Goal: Complete application form

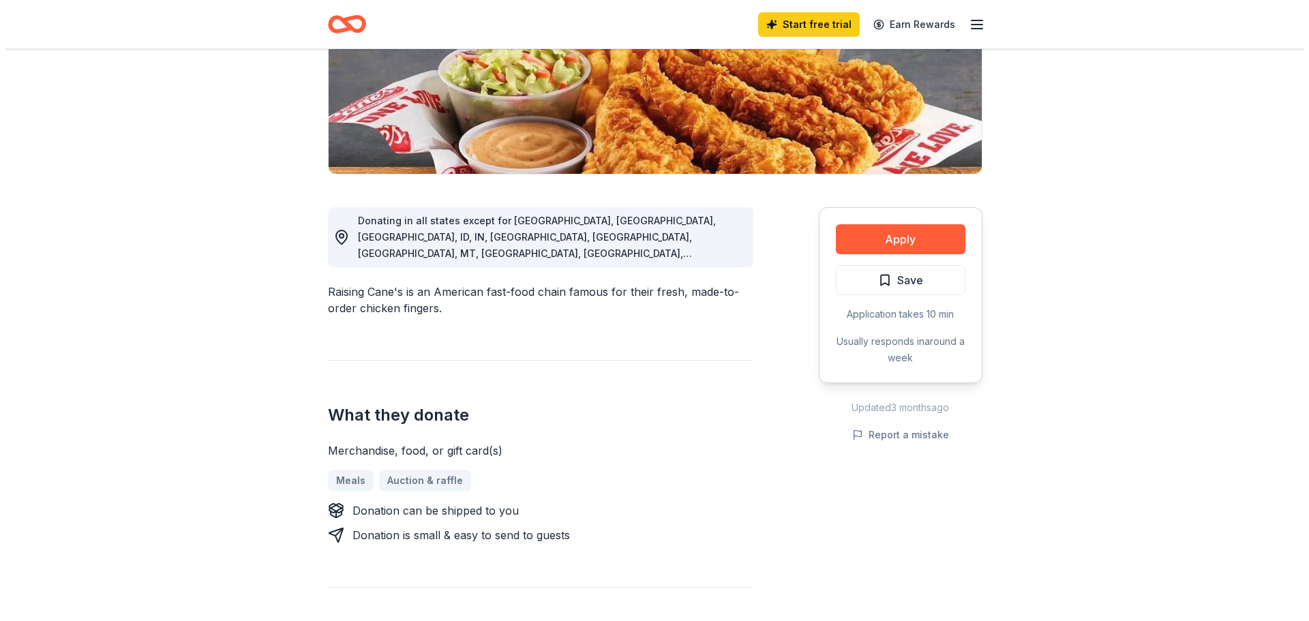
scroll to position [227, 0]
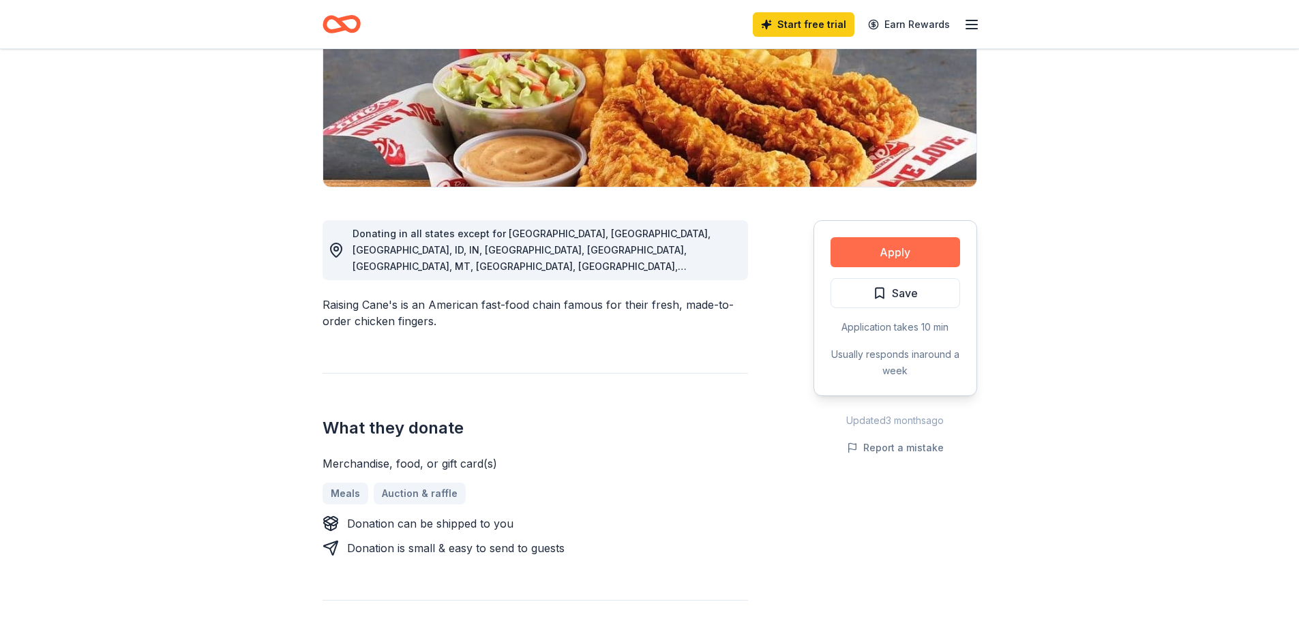
click at [944, 250] on button "Apply" at bounding box center [895, 252] width 130 height 30
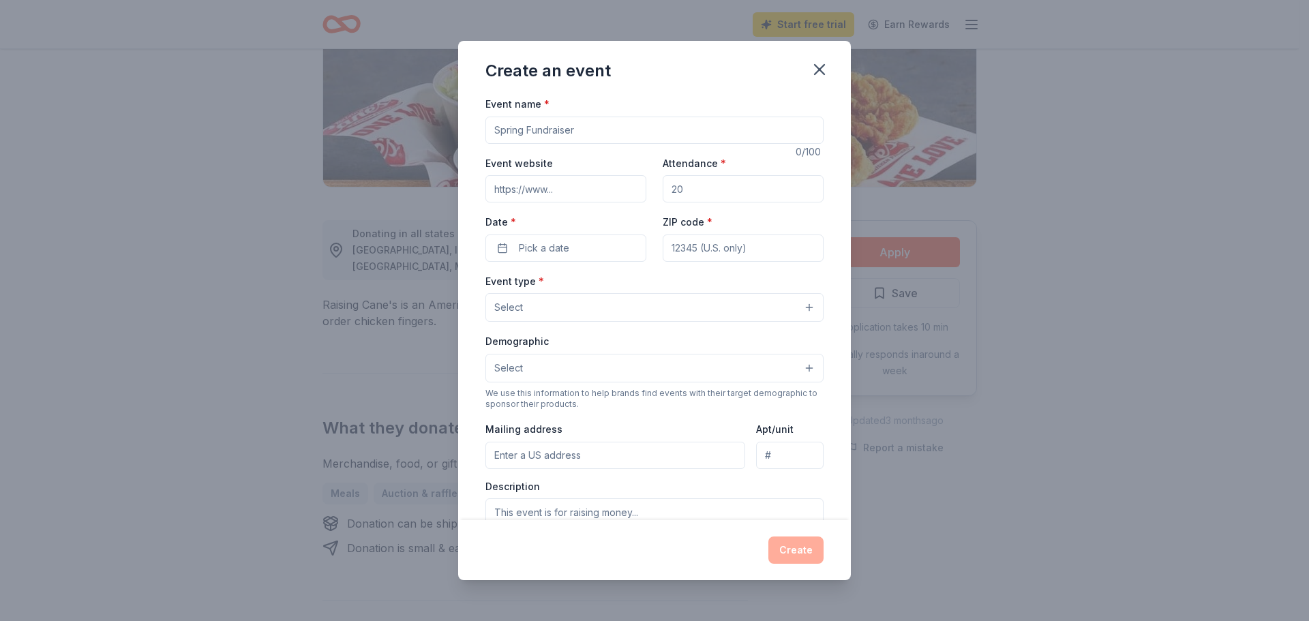
click at [642, 130] on input "Event name *" at bounding box center [654, 130] width 338 height 27
click at [738, 140] on input "Event name *" at bounding box center [654, 130] width 338 height 27
paste input "Silent Auction during Willow Canyon Theatre Boosters’ Production of [PERSON_NAM…"
type input "Silent Auction during Willow Canyon Theatre Boosters’ Production of [PERSON_NAM…"
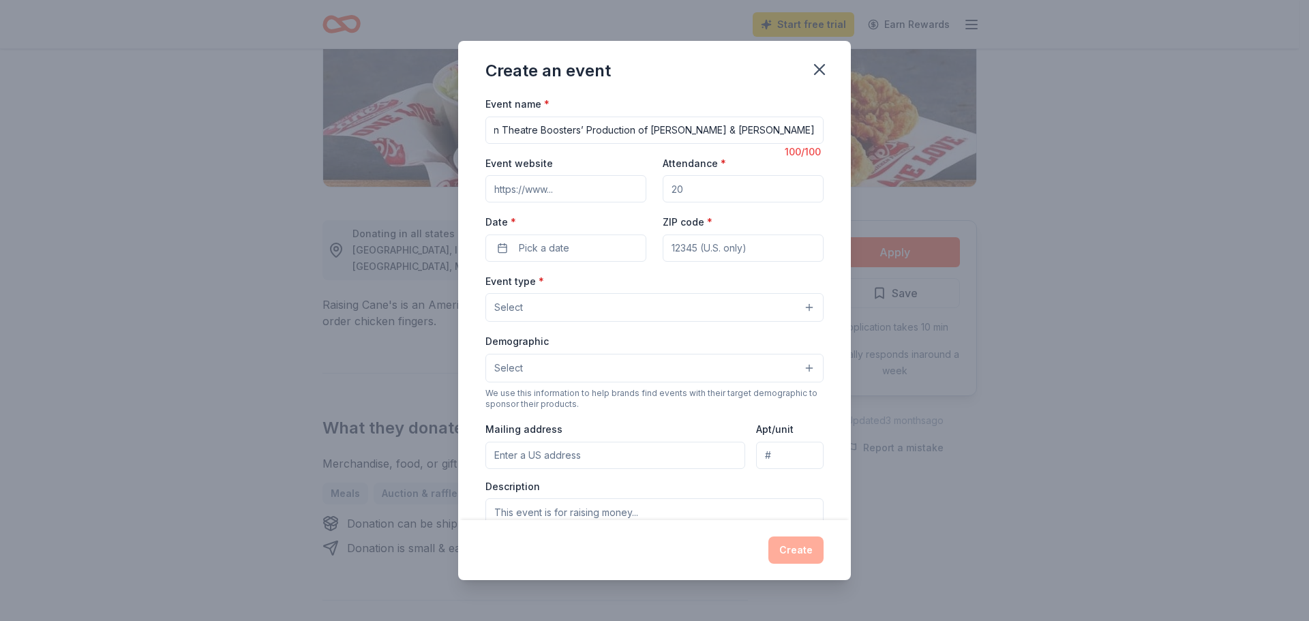
scroll to position [0, 0]
click at [554, 175] on div "Event website" at bounding box center [565, 179] width 161 height 48
click at [560, 193] on input "Event website" at bounding box center [565, 188] width 161 height 27
paste input "[URL][DOMAIN_NAME]"
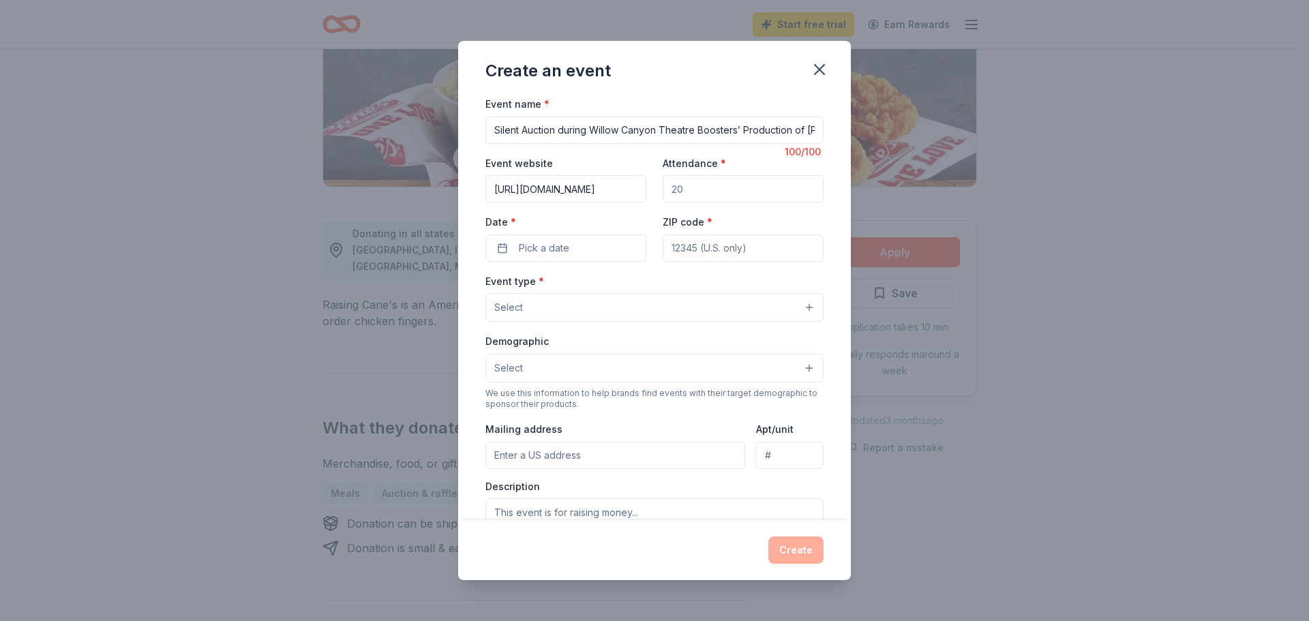
type input "[URL][DOMAIN_NAME]"
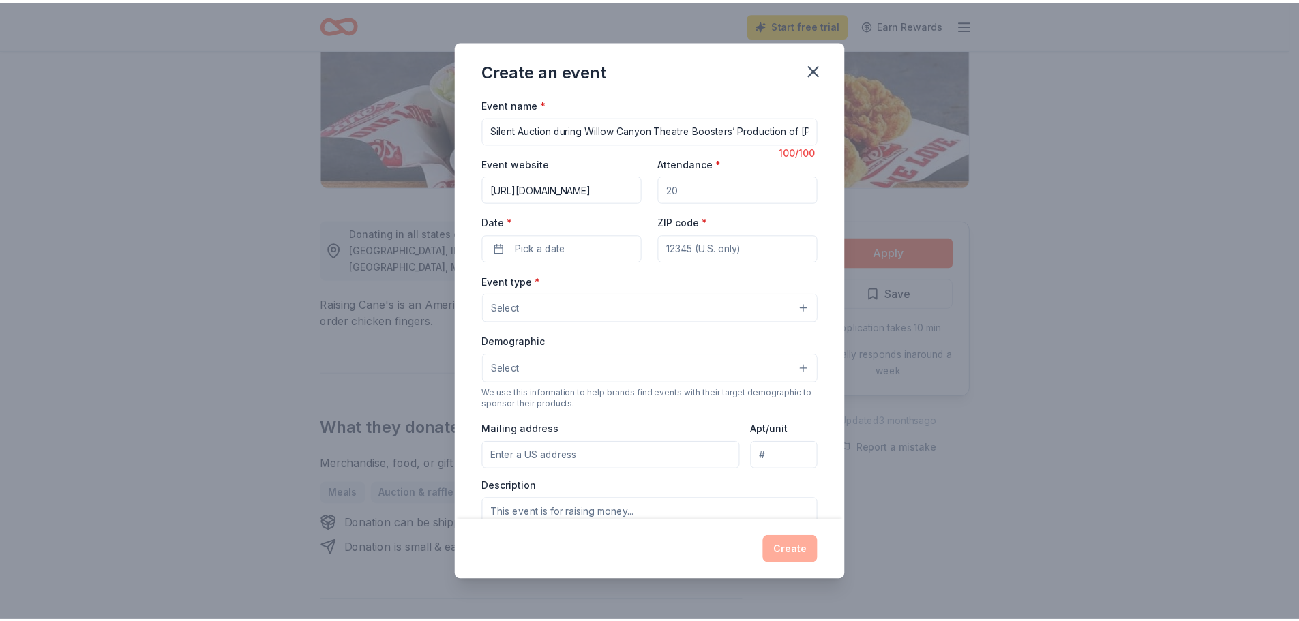
scroll to position [0, 0]
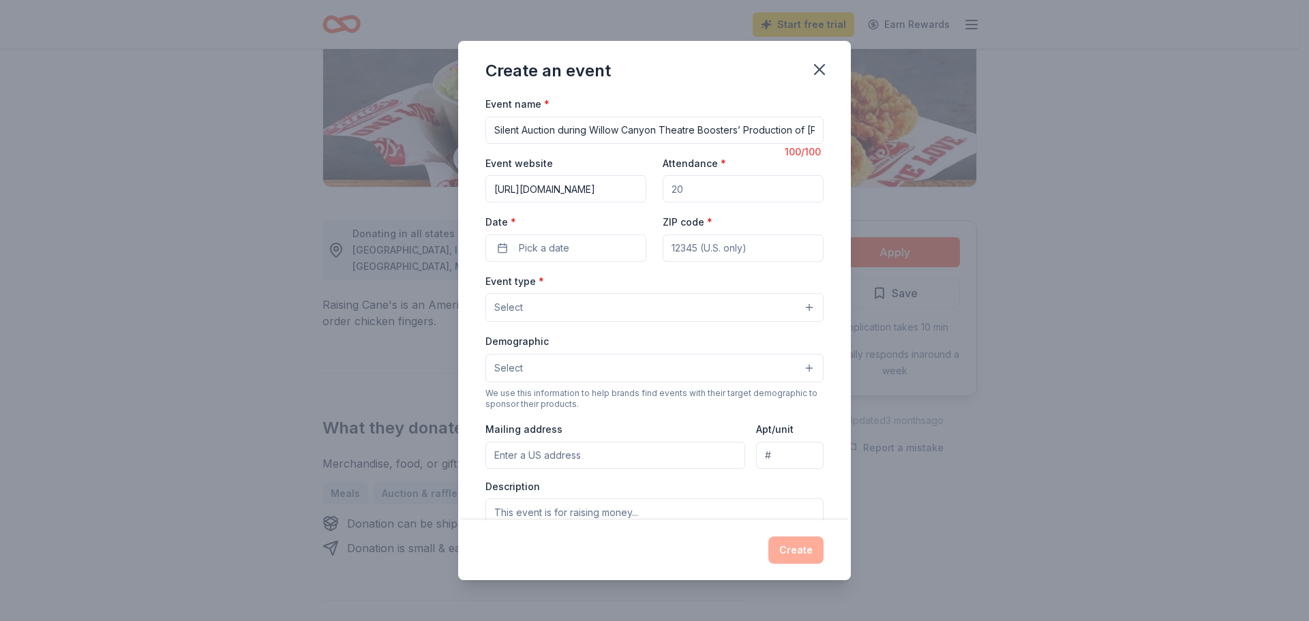
drag, startPoint x: 707, startPoint y: 185, endPoint x: 625, endPoint y: 184, distance: 81.8
click at [625, 184] on div "Event website [URL][DOMAIN_NAME] Attendance * Date * Pick a date ZIP code *" at bounding box center [654, 208] width 338 height 107
type input "300"
click at [834, 68] on button "button" at bounding box center [820, 70] width 30 height 30
